Goal: Task Accomplishment & Management: Complete application form

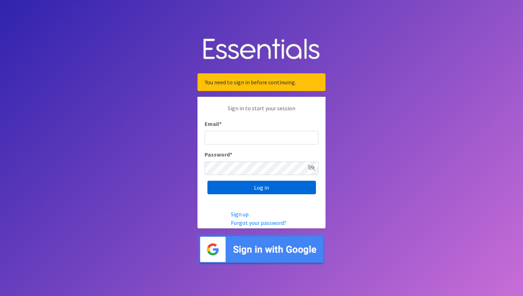
type input "[PERSON_NAME][EMAIL_ADDRESS][DOMAIN_NAME]"
click at [251, 190] on input "Log in" at bounding box center [261, 188] width 108 height 14
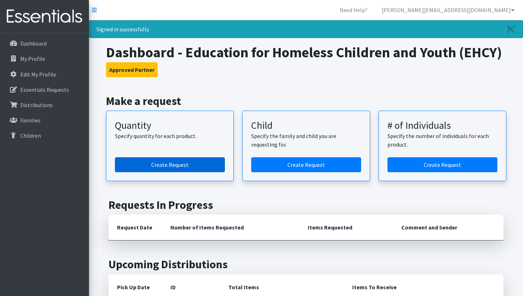
click at [165, 169] on link "Create Request" at bounding box center [170, 164] width 110 height 15
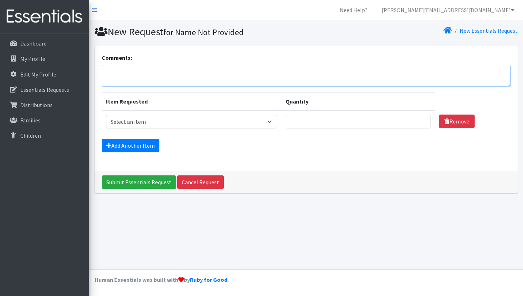
click at [216, 79] on textarea "Comments:" at bounding box center [306, 76] width 408 height 22
paste textarea "Tessa Belardo"
type textarea "Tessa Belardo"
click at [172, 123] on select "Select an item Kids (Newborn) Kids (Preemie)** Limited Kids (Size 1) Kids (Size…" at bounding box center [191, 122] width 171 height 14
select select "1832"
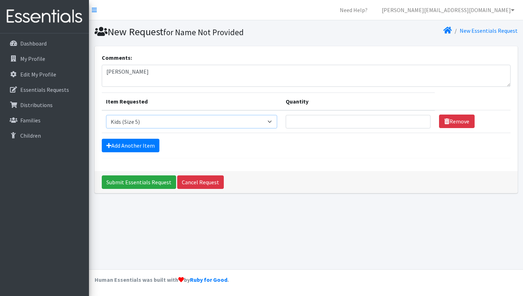
click at [106, 115] on select "Select an item Kids (Newborn) Kids (Preemie)** Limited Kids (Size 1) Kids (Size…" at bounding box center [191, 122] width 171 height 14
click at [138, 146] on link "Add Another Item" at bounding box center [131, 146] width 58 height 14
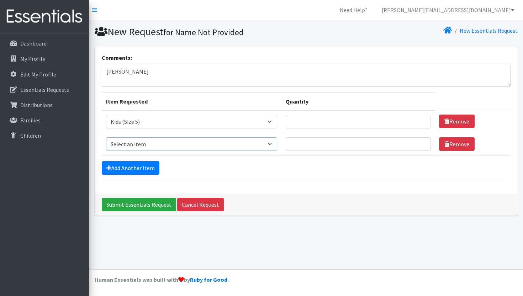
click at [148, 146] on select "Select an item Kids (Newborn) Kids (Preemie)** Limited Kids (Size 1) Kids (Size…" at bounding box center [191, 144] width 171 height 14
select select "1833"
click at [106, 137] on select "Select an item Kids (Newborn) Kids (Preemie)** Limited Kids (Size 1) Kids (Size…" at bounding box center [191, 144] width 171 height 14
click at [301, 124] on input "Quantity" at bounding box center [357, 122] width 144 height 14
type input "4"
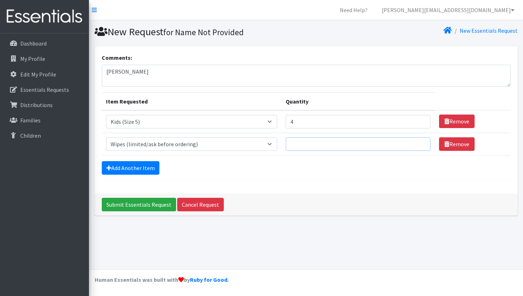
click at [309, 144] on input "Quantity" at bounding box center [357, 144] width 144 height 14
type input "1"
type input "2"
click at [293, 173] on div "Add Another Item" at bounding box center [306, 168] width 408 height 14
click at [173, 76] on textarea "Tessa Belardo" at bounding box center [306, 76] width 408 height 22
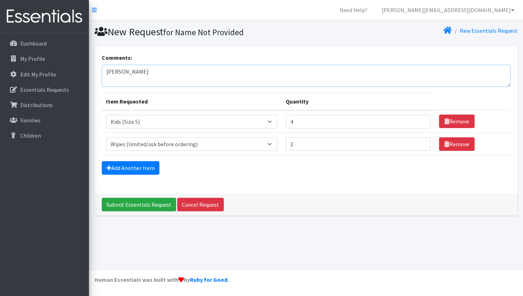
paste textarea ""Kauai District Office 3060 Eiwa Street Room 305 Lihue HI 96766""
click at [110, 79] on textarea "Tessa Belardo "Kauai District Office 3060 Eiwa Street Room 305 Lihue HI 96766" at bounding box center [306, 76] width 408 height 22
type textarea "Tessa Belardo C/O Kauai District Office 3060 Eiwa Street Room 305 Lihue HI 96766"
click at [161, 202] on input "Submit Essentials Request" at bounding box center [139, 205] width 74 height 14
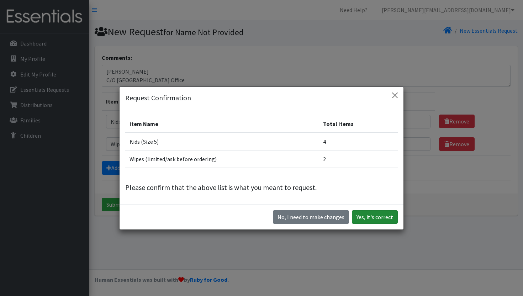
click at [387, 217] on button "Yes, it's correct" at bounding box center [375, 217] width 46 height 14
